Goal: Task Accomplishment & Management: Manage account settings

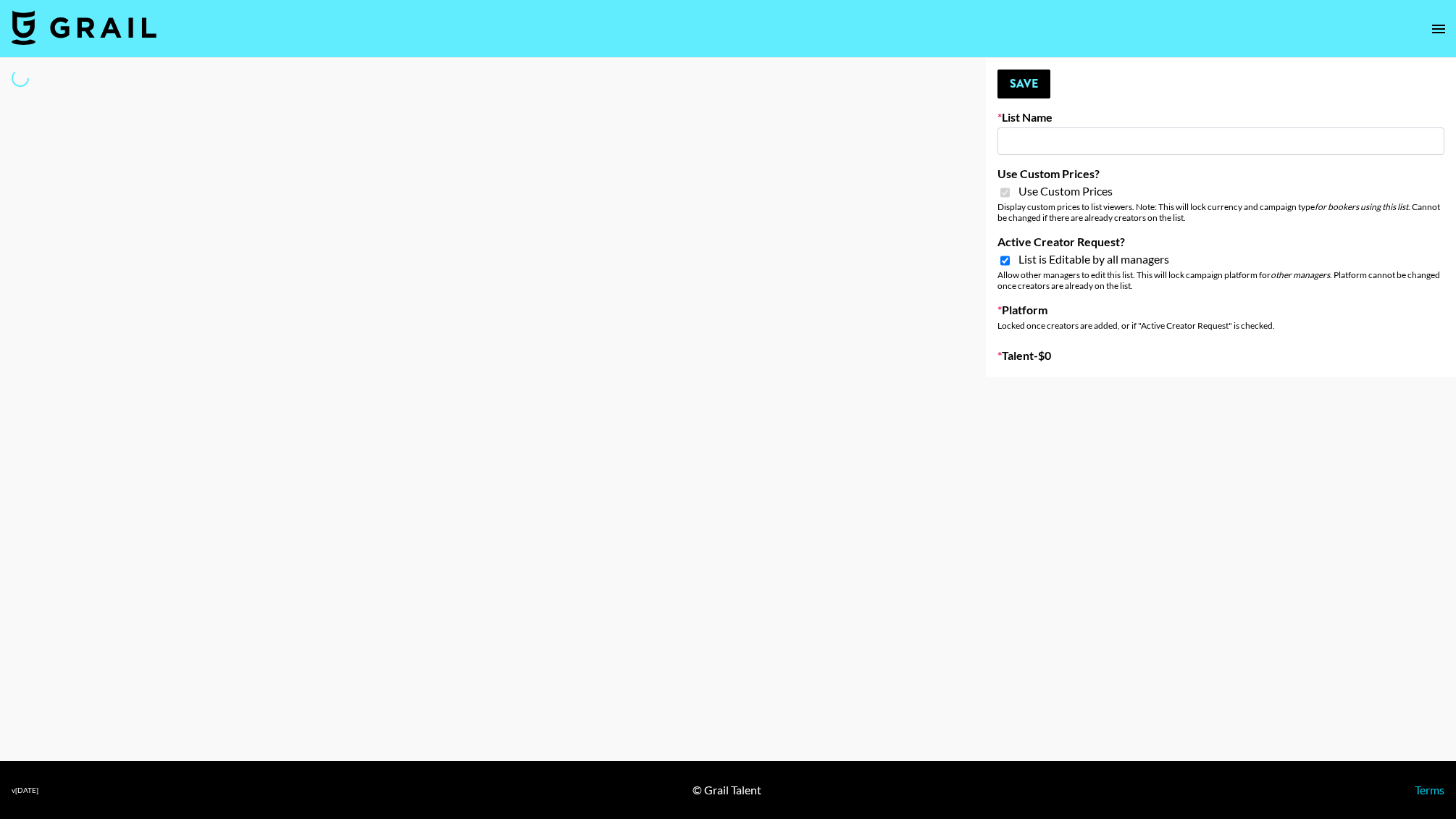
type input "Gensmo (Tiktok)"
checkbox input "true"
select select "Brand"
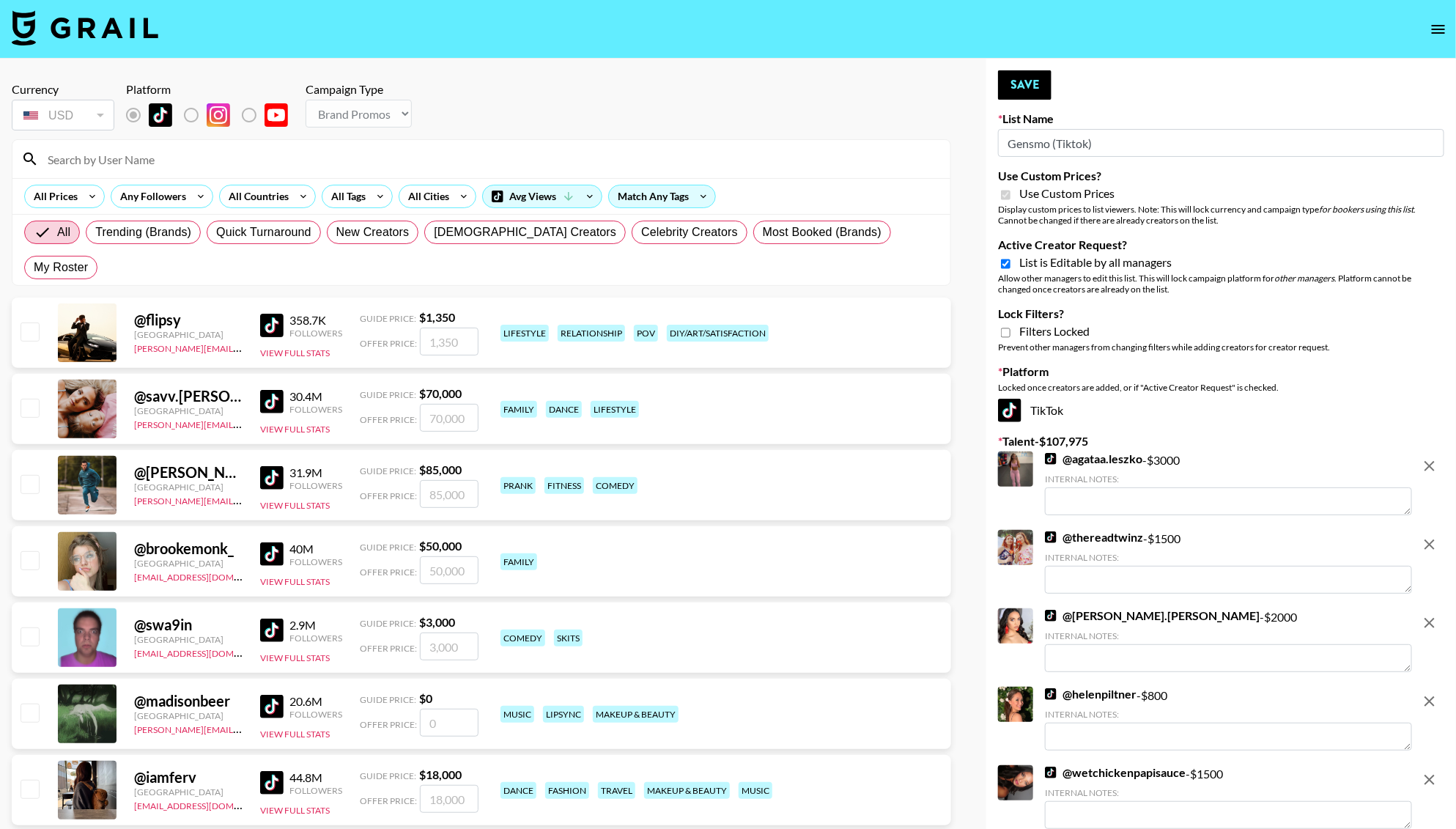
click at [109, 165] on input at bounding box center [490, 159] width 902 height 23
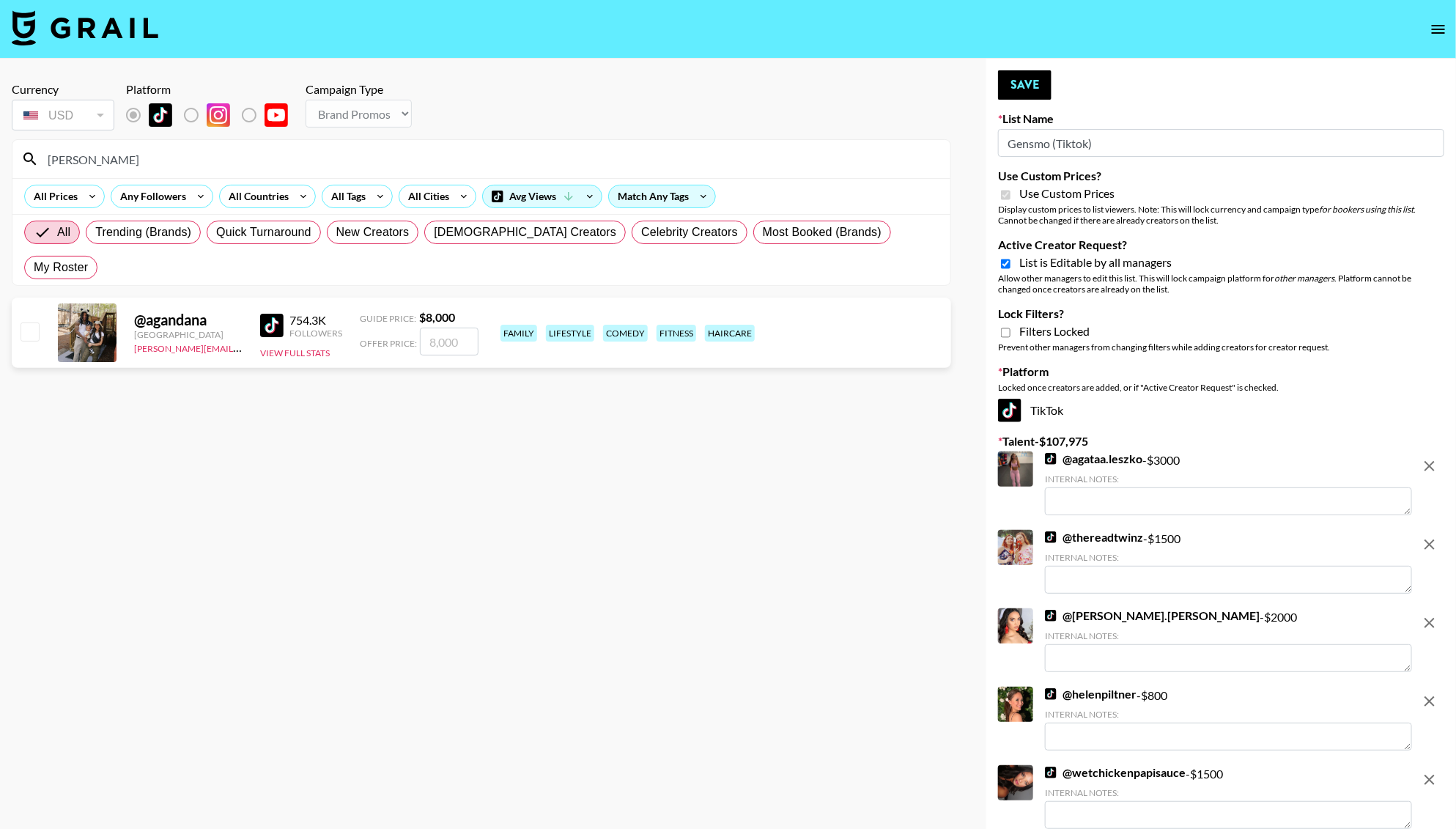
type input "[PERSON_NAME]"
click at [438, 328] on input "number" at bounding box center [449, 341] width 59 height 28
type input "80"
checkbox input "true"
type input "8000"
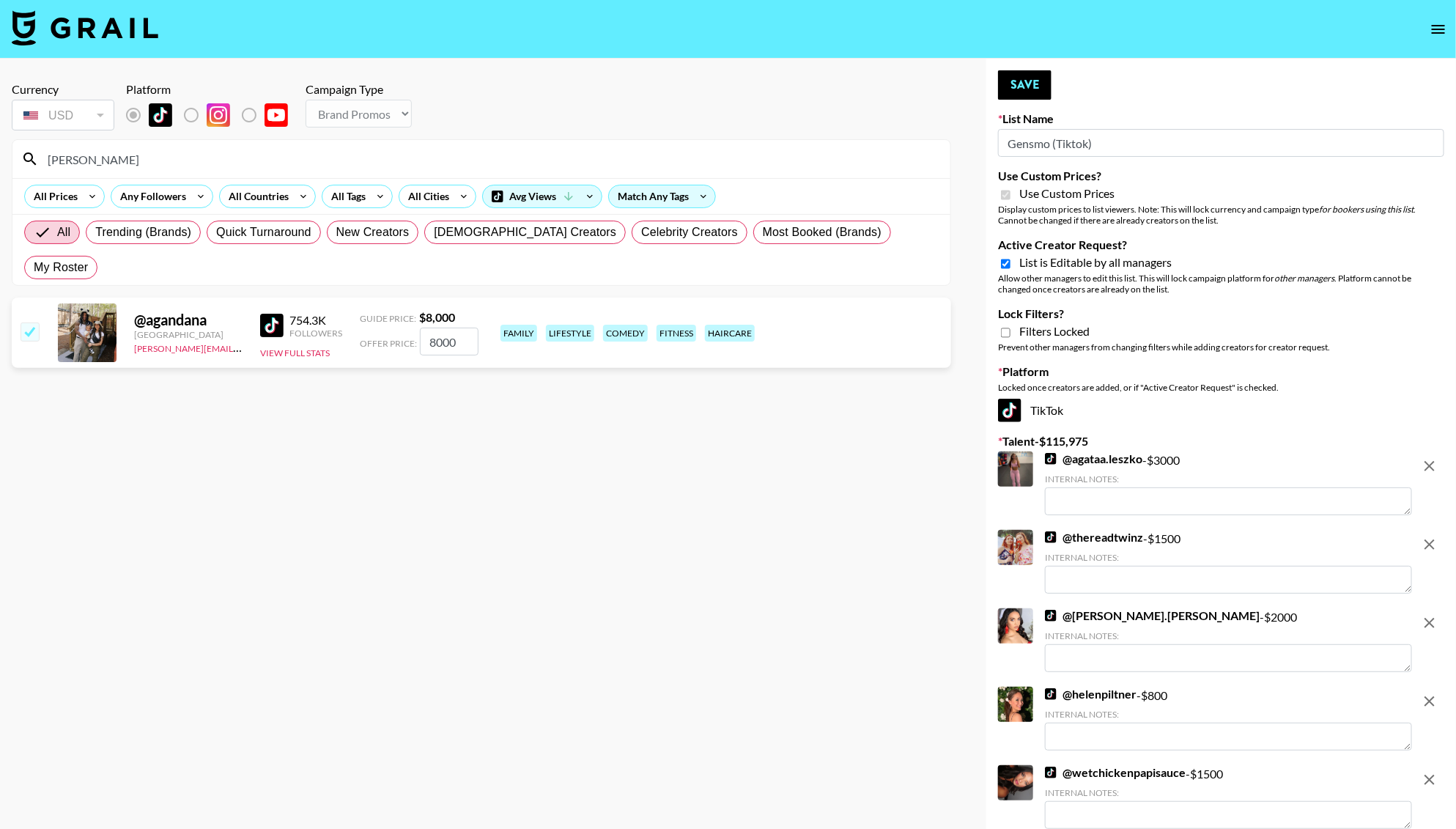
click at [1043, 86] on button "Save" at bounding box center [1024, 85] width 53 height 29
